Goal: Transaction & Acquisition: Download file/media

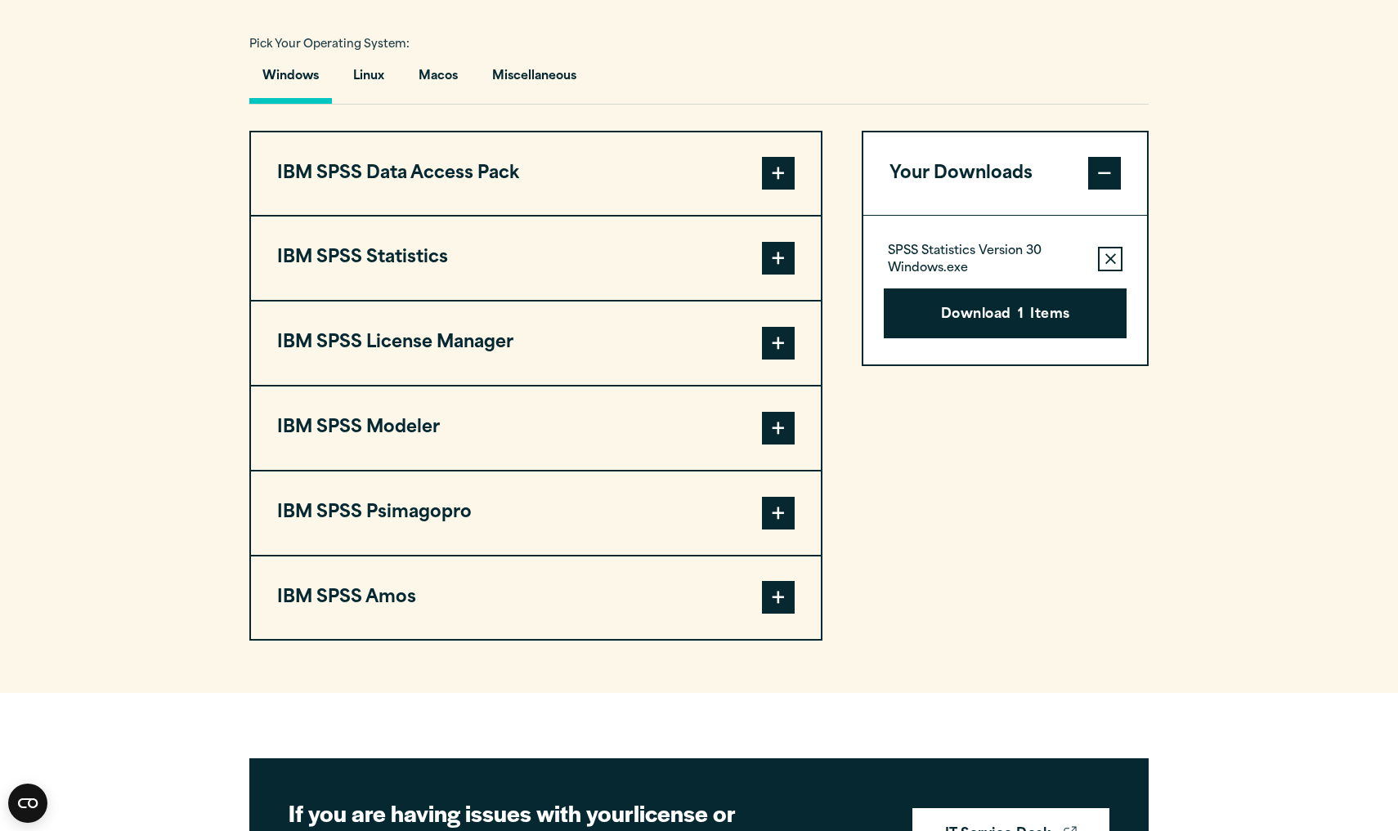
scroll to position [1180, 0]
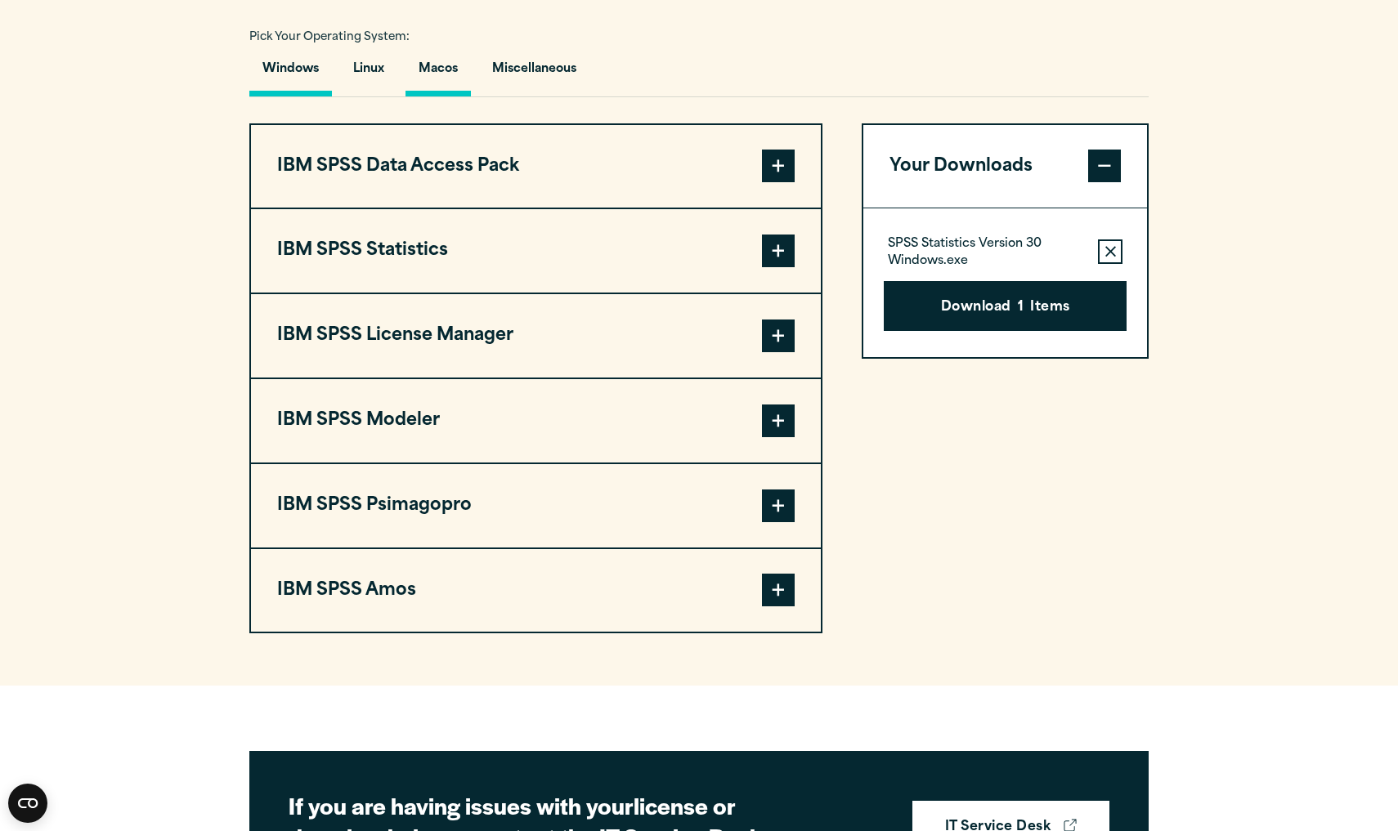
click at [441, 96] on button "Macos" at bounding box center [437, 73] width 65 height 47
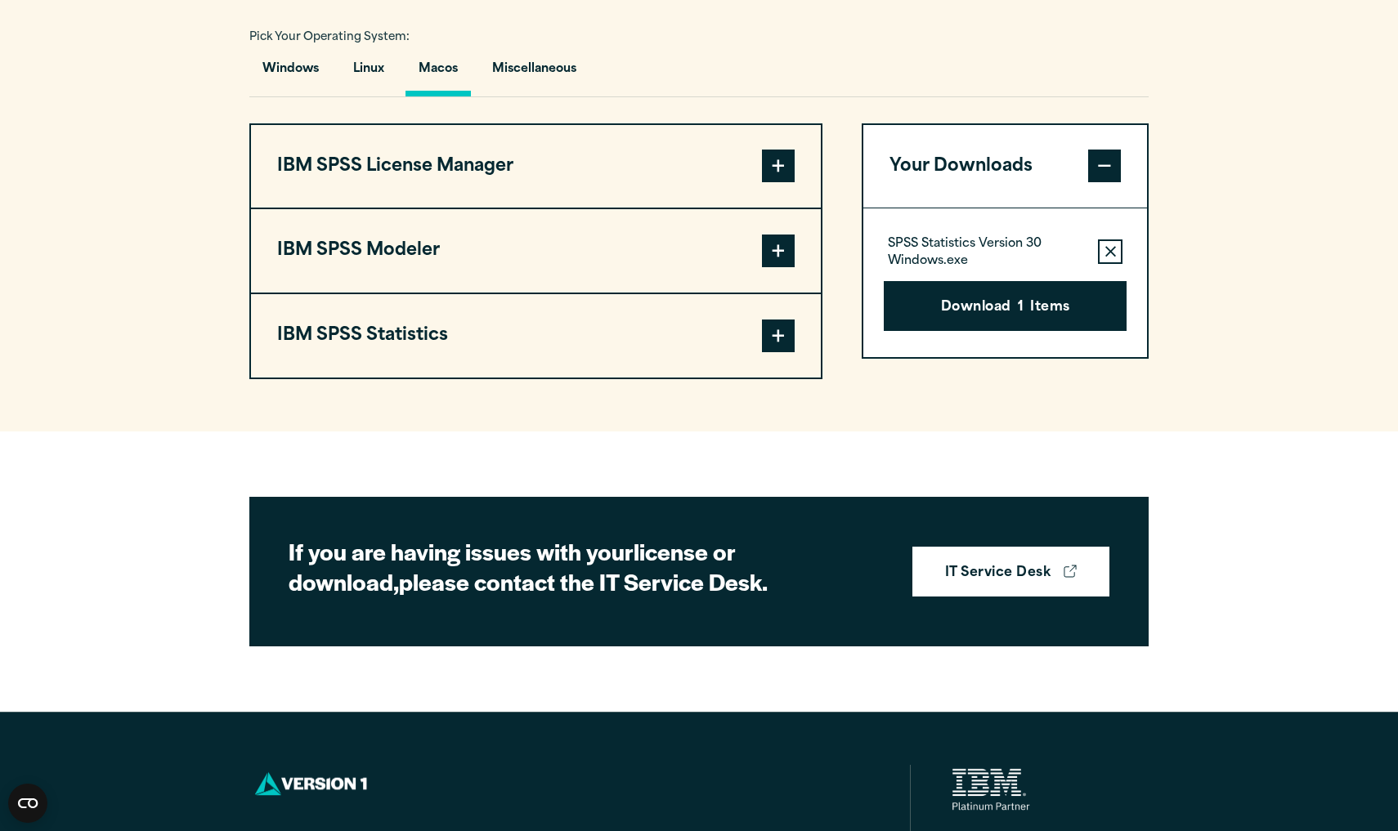
click at [781, 352] on span at bounding box center [778, 336] width 33 height 33
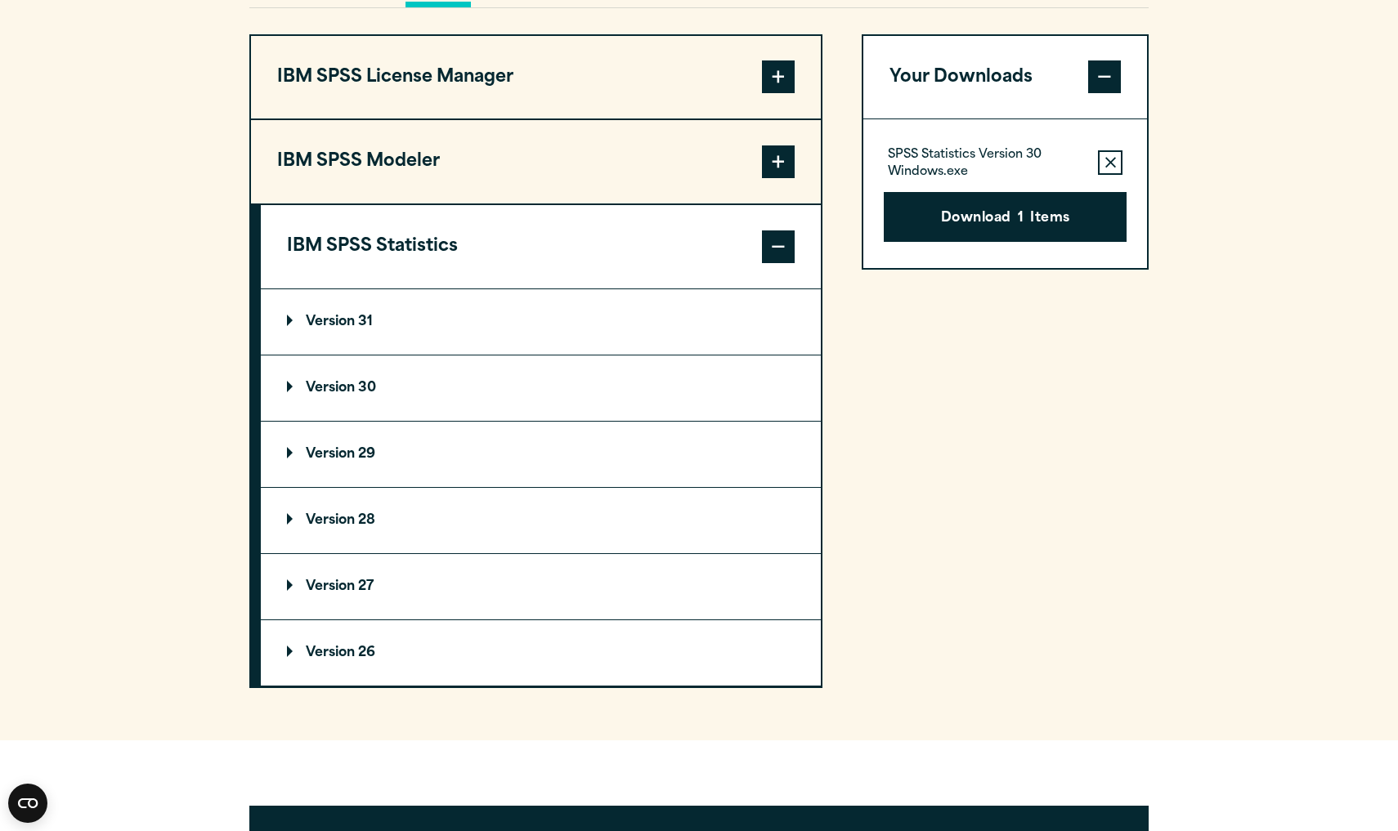
scroll to position [1271, 0]
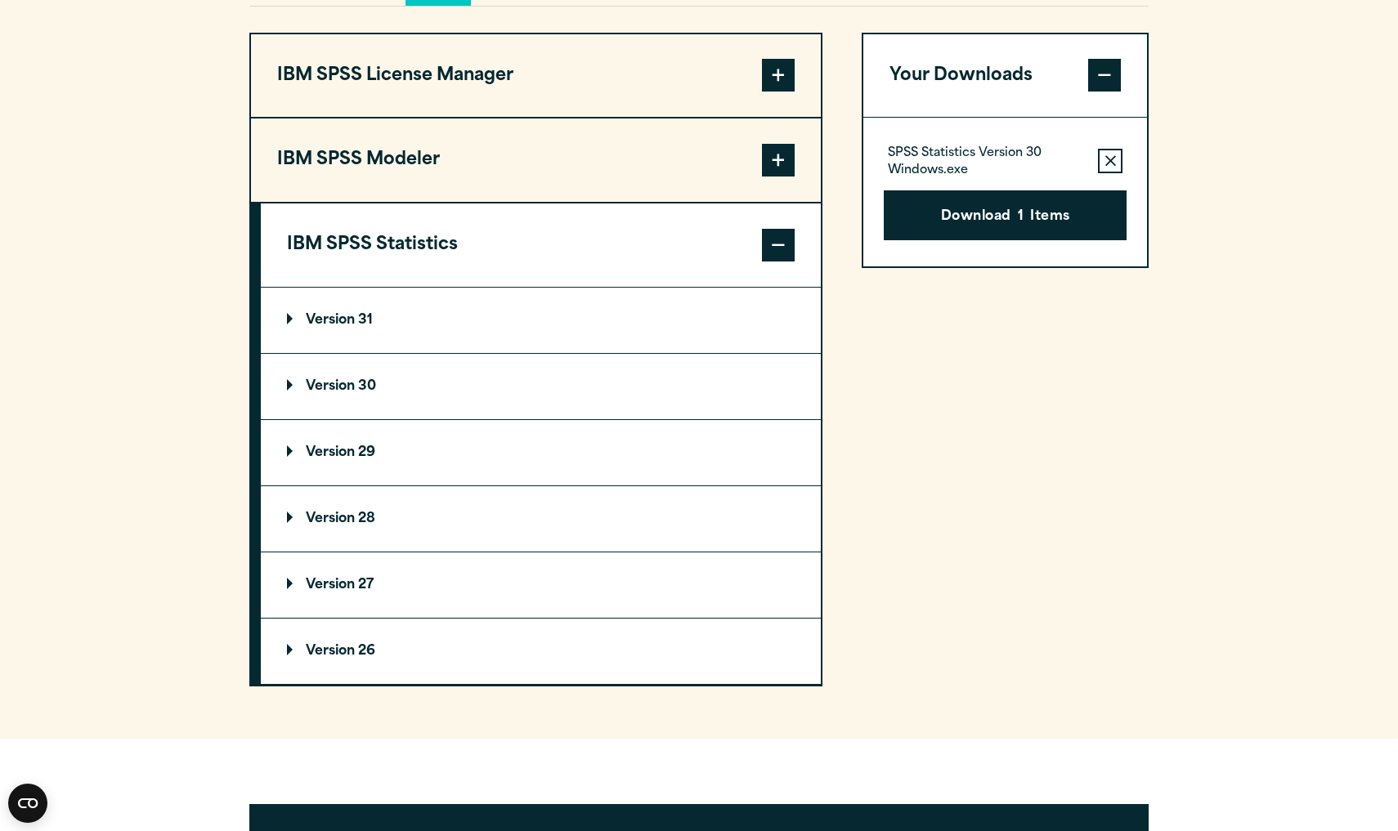
click at [381, 353] on summary "Version 31" at bounding box center [541, 320] width 560 height 65
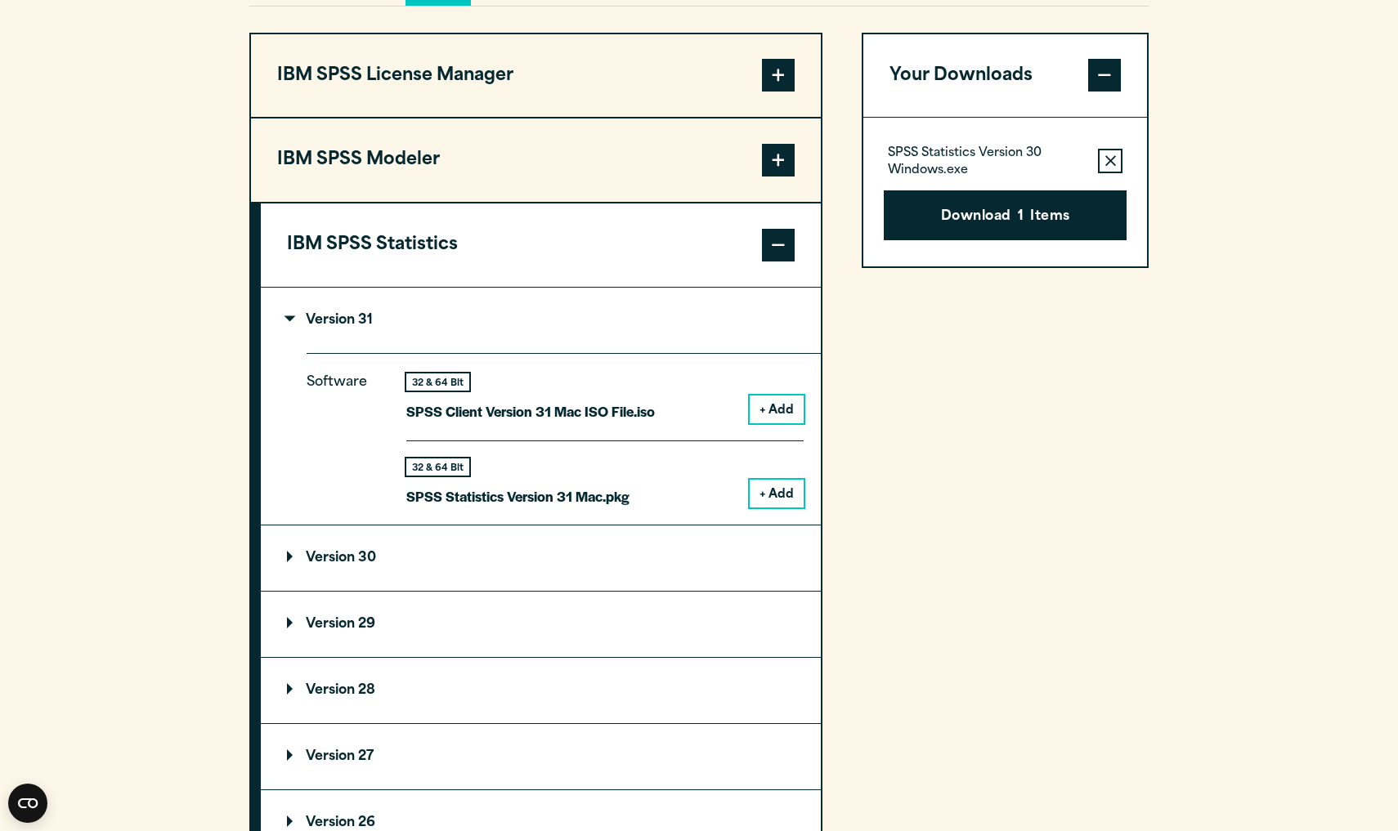
click at [772, 508] on button "+ Add" at bounding box center [776, 494] width 54 height 28
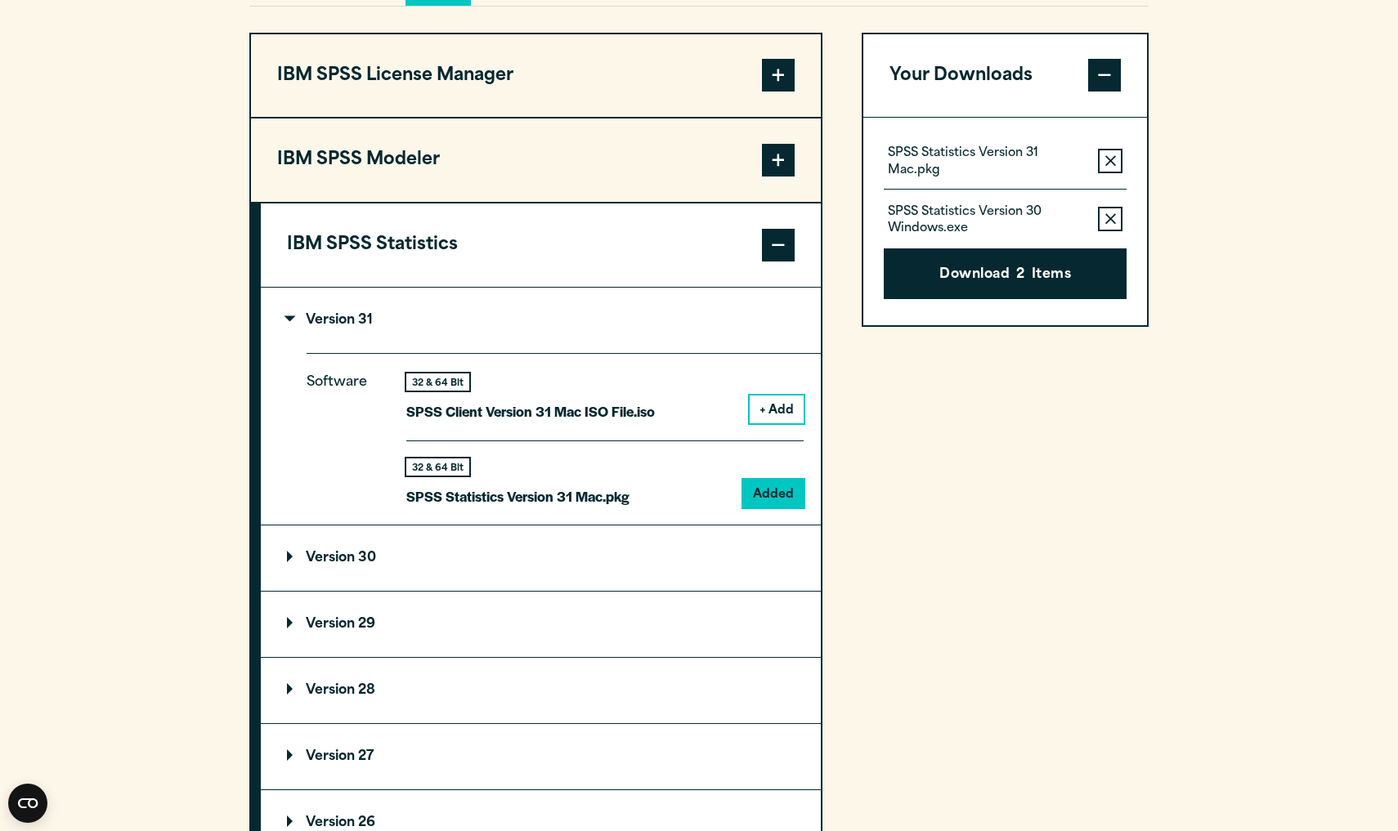
click at [1108, 225] on icon "button" at bounding box center [1110, 219] width 11 height 11
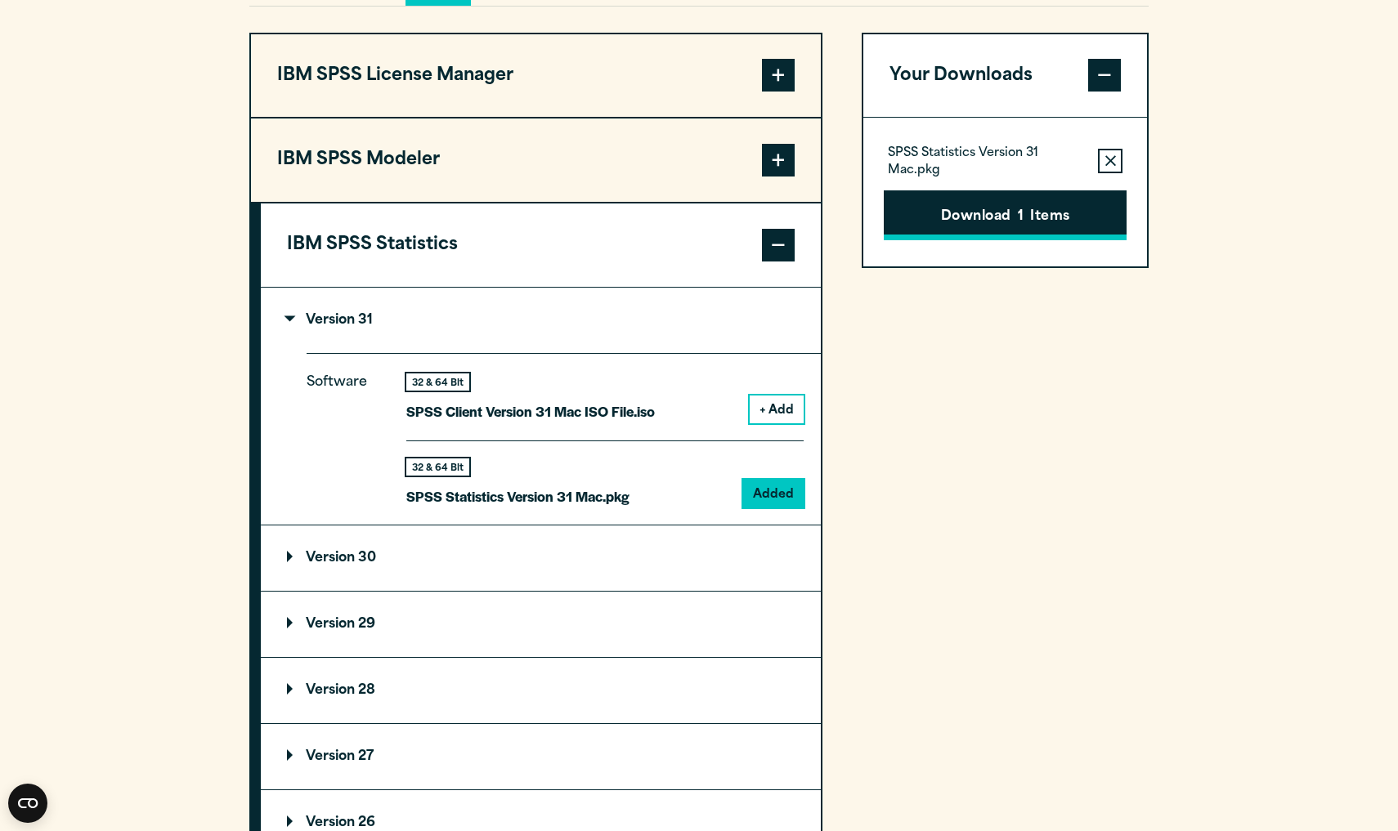
click at [1026, 241] on button "Download 1 Items" at bounding box center [1004, 215] width 243 height 51
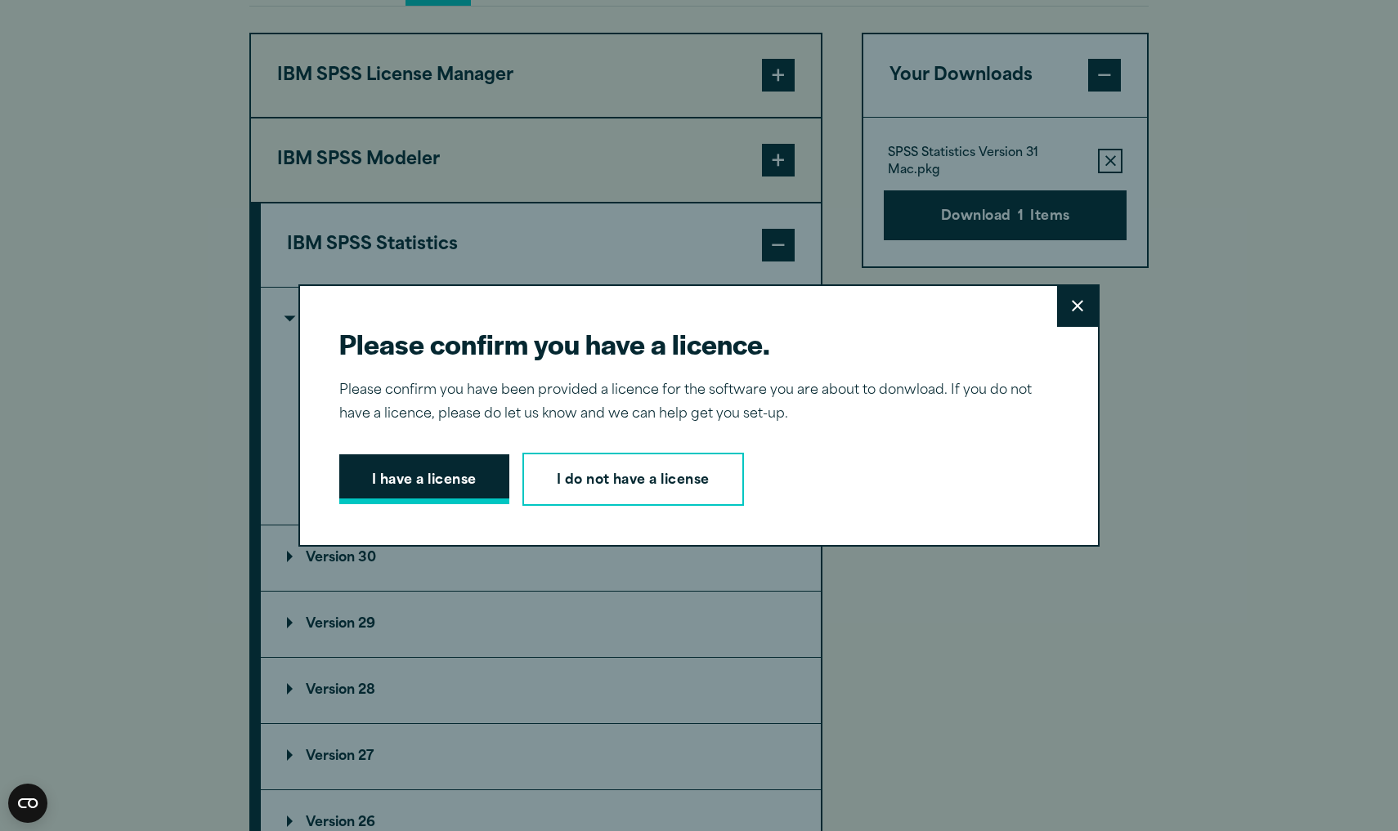
click at [409, 472] on button "I have a license" at bounding box center [424, 479] width 170 height 51
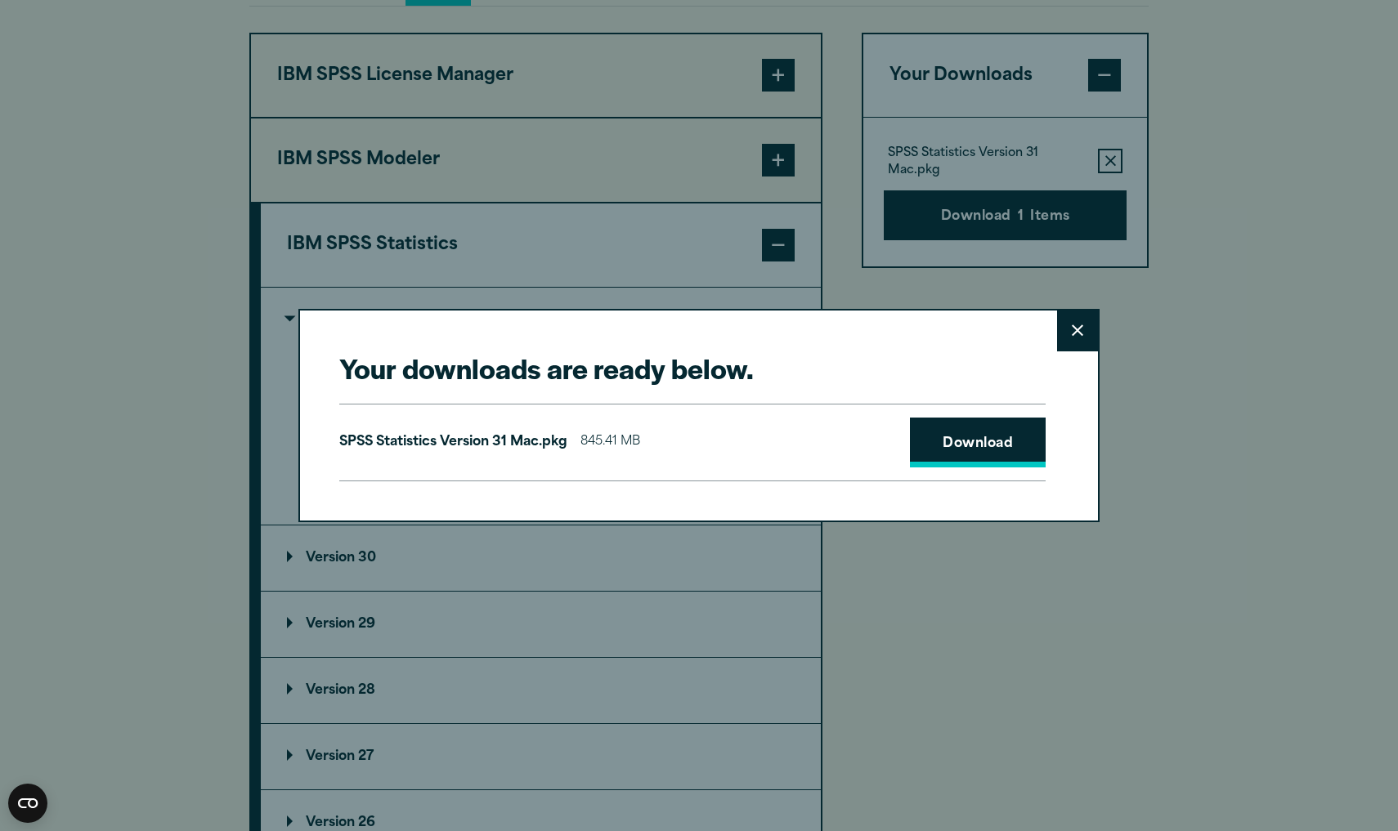
click at [1003, 455] on link "Download" at bounding box center [978, 443] width 136 height 51
click at [480, 445] on p "SPSS Statistics Version 31 Mac.pkg" at bounding box center [453, 443] width 228 height 24
click at [654, 459] on div "SPSS Statistics Version 31 Mac.pkg 845.41 MB Download" at bounding box center [692, 443] width 706 height 78
click at [475, 444] on p "SPSS Statistics Version 31 Mac.pkg" at bounding box center [453, 443] width 228 height 24
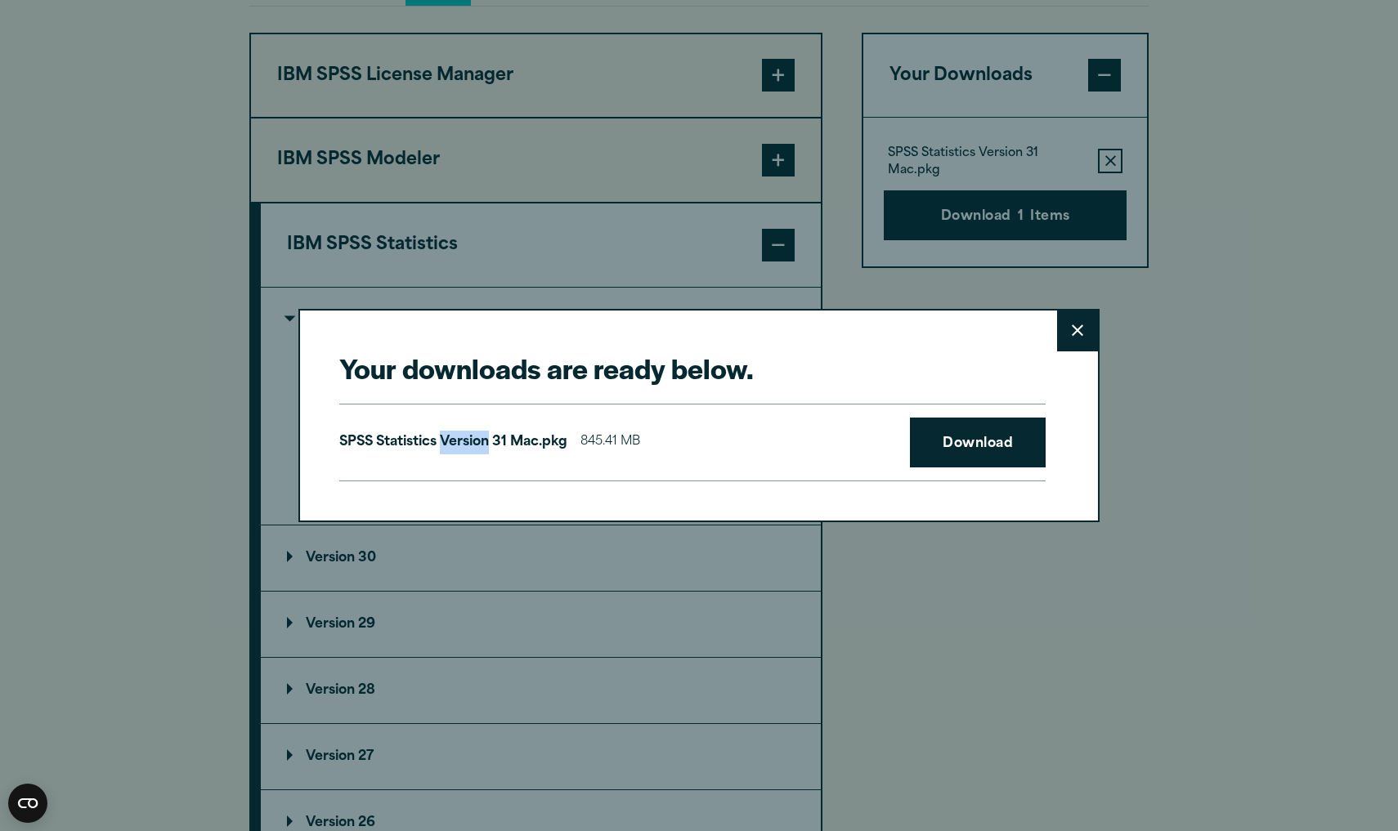
click at [475, 444] on p "SPSS Statistics Version 31 Mac.pkg" at bounding box center [453, 443] width 228 height 24
click at [477, 442] on p "SPSS Statistics Version 31 Mac.pkg" at bounding box center [453, 443] width 228 height 24
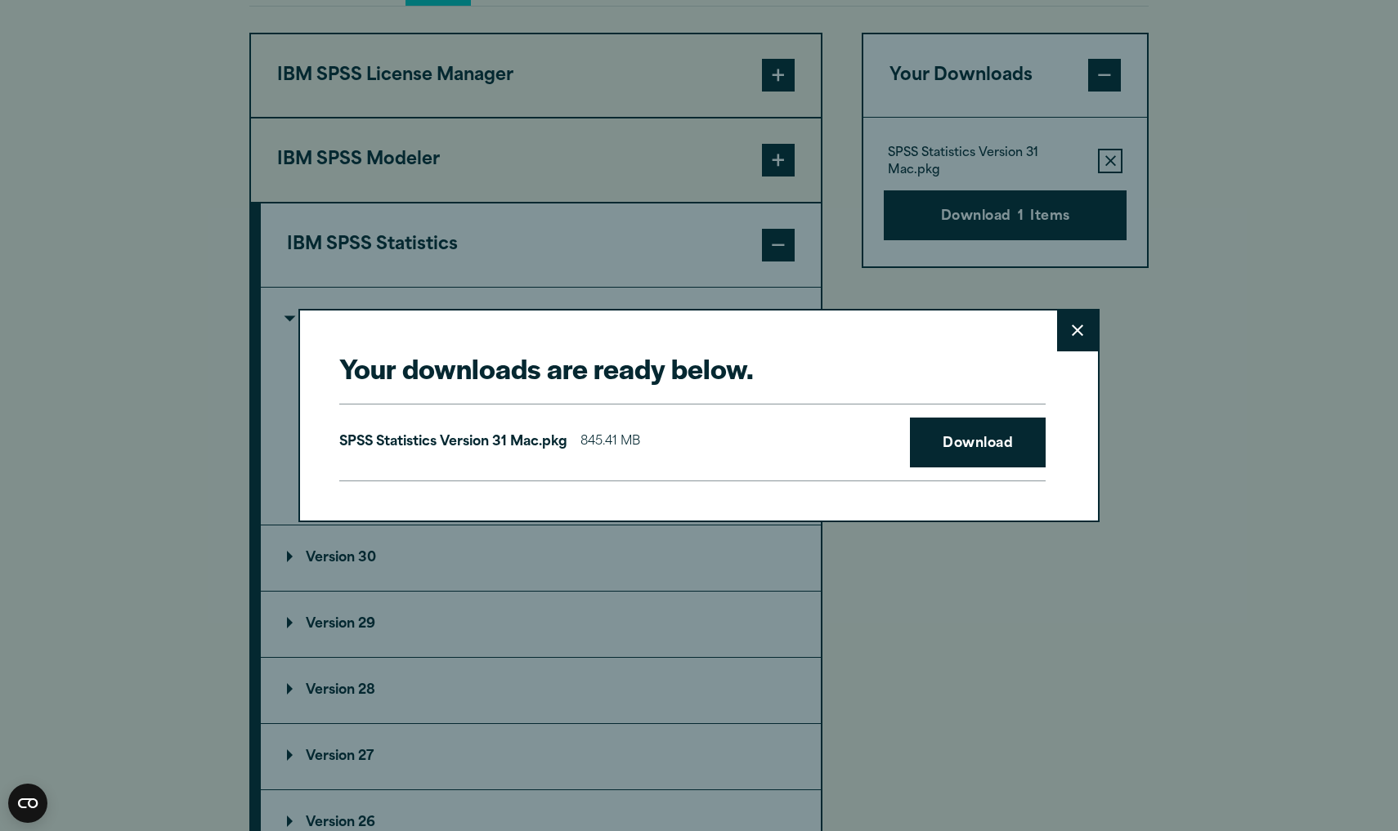
click at [1074, 337] on icon at bounding box center [1076, 330] width 11 height 12
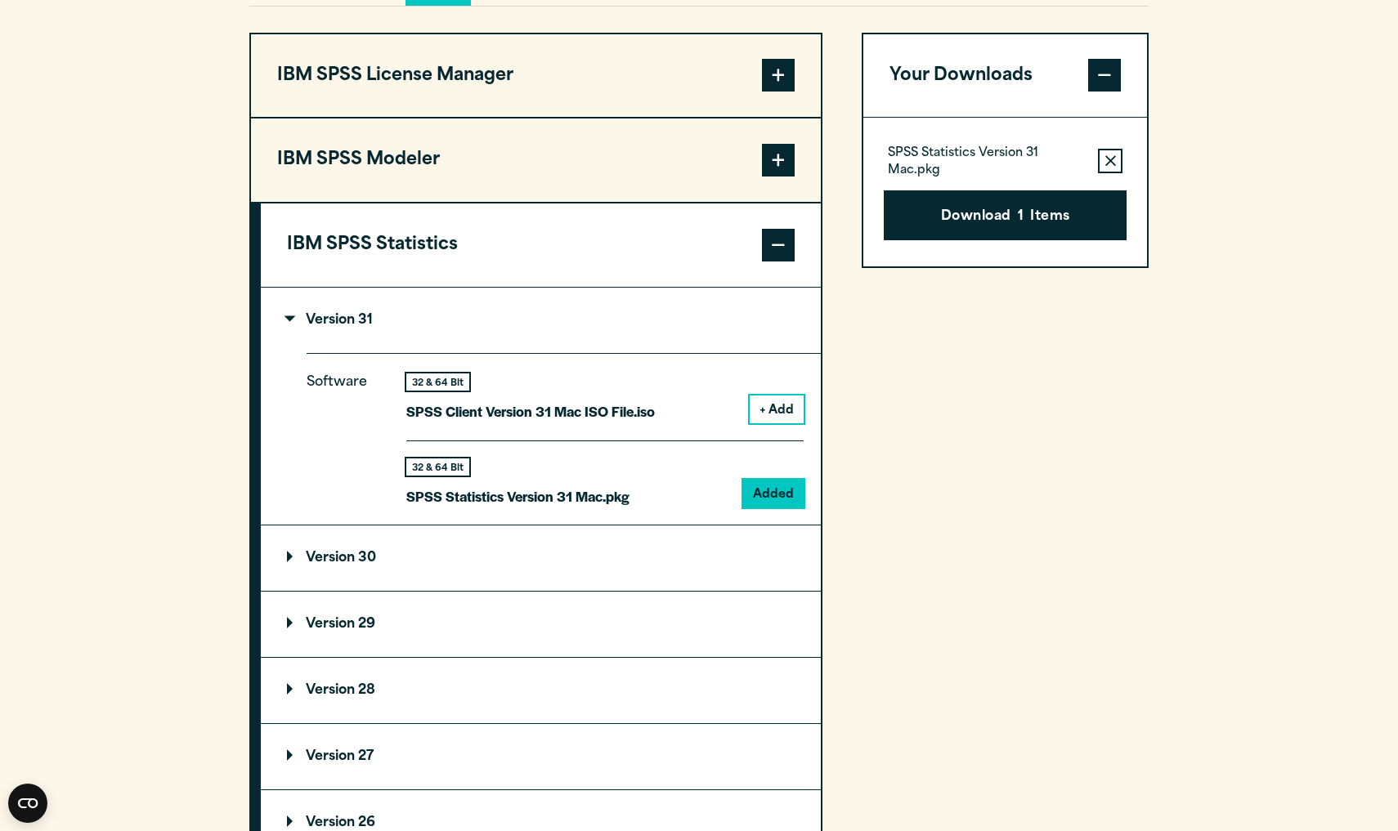
click at [548, 508] on p "SPSS Statistics Version 31 Mac.pkg" at bounding box center [517, 497] width 223 height 24
click at [1002, 536] on div "Your Downloads SPSS Statistics Version 31 Mac.pkg Remove this item from your so…" at bounding box center [1004, 446] width 287 height 826
